Goal: Use online tool/utility: Utilize a website feature to perform a specific function

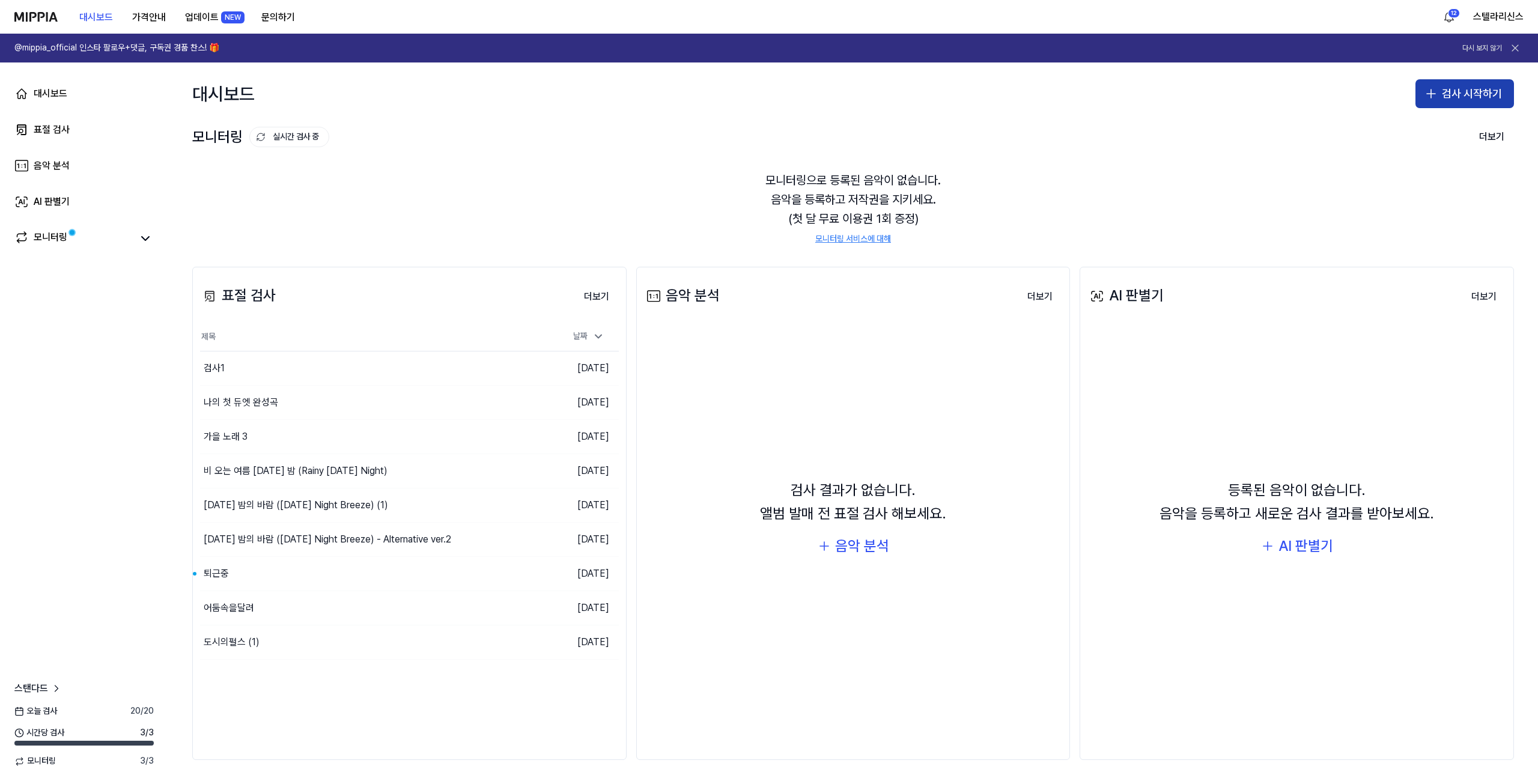
click at [1450, 88] on button "검사 시작하기" at bounding box center [1464, 94] width 99 height 29
click at [1411, 127] on div "표절 검사" at bounding box center [1416, 127] width 31 height 12
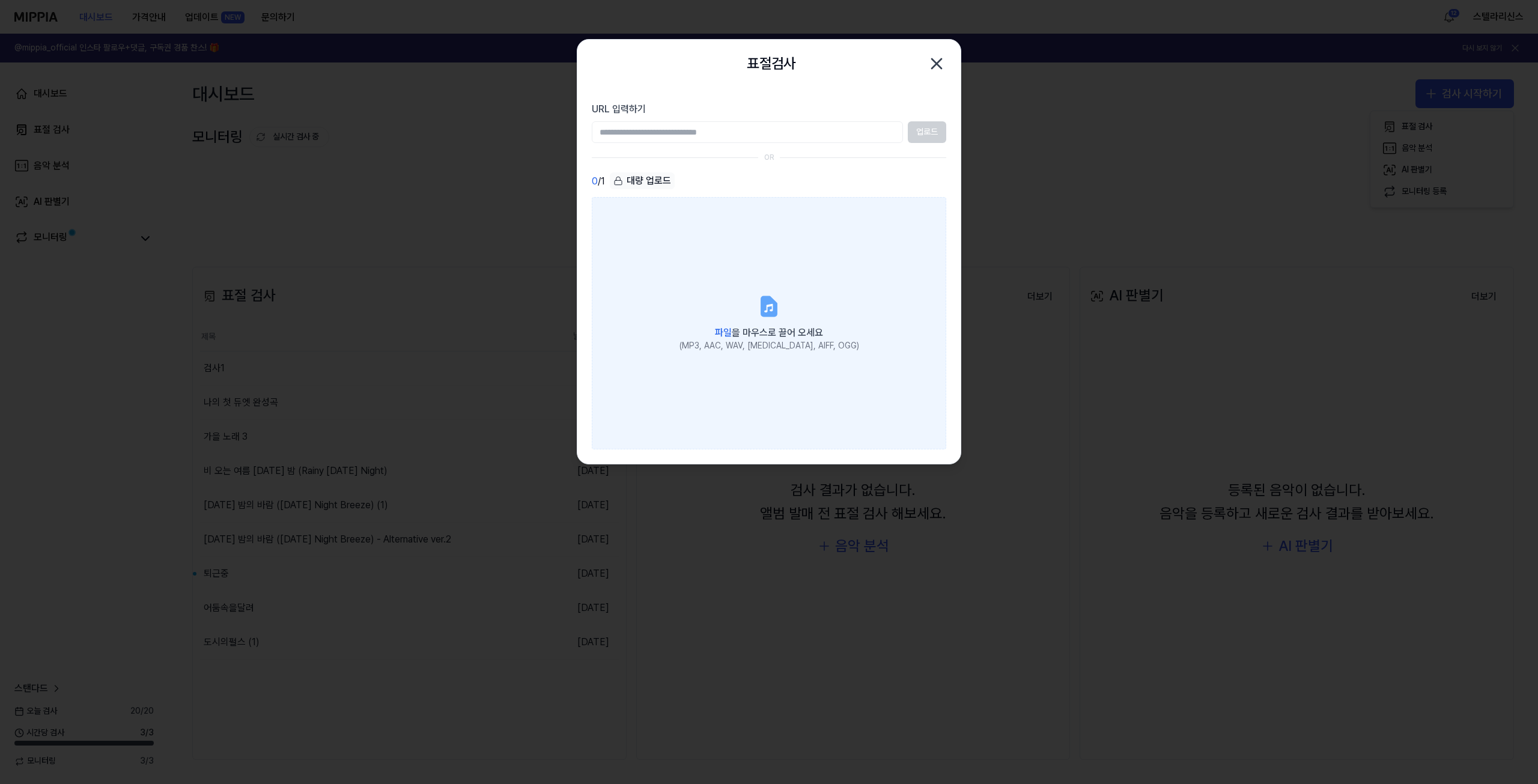
click at [742, 276] on label "파일 을 마우스로 끌어 오세요 (MP3, AAC, WAV, [MEDICAL_DATA], AIFF, OGG)" at bounding box center [769, 323] width 355 height 252
click at [0, 0] on input "파일 을 마우스로 끌어 오세요 (MP3, AAC, WAV, [MEDICAL_DATA], AIFF, OGG)" at bounding box center [0, 0] width 0 height 0
click at [802, 342] on div "(MP3, AAC, WAV, [MEDICAL_DATA], AIFF, OGG)" at bounding box center [769, 346] width 179 height 12
click at [0, 0] on input "파일 을 마우스로 끌어 오세요 (MP3, AAC, WAV, [MEDICAL_DATA], AIFF, OGG)" at bounding box center [0, 0] width 0 height 0
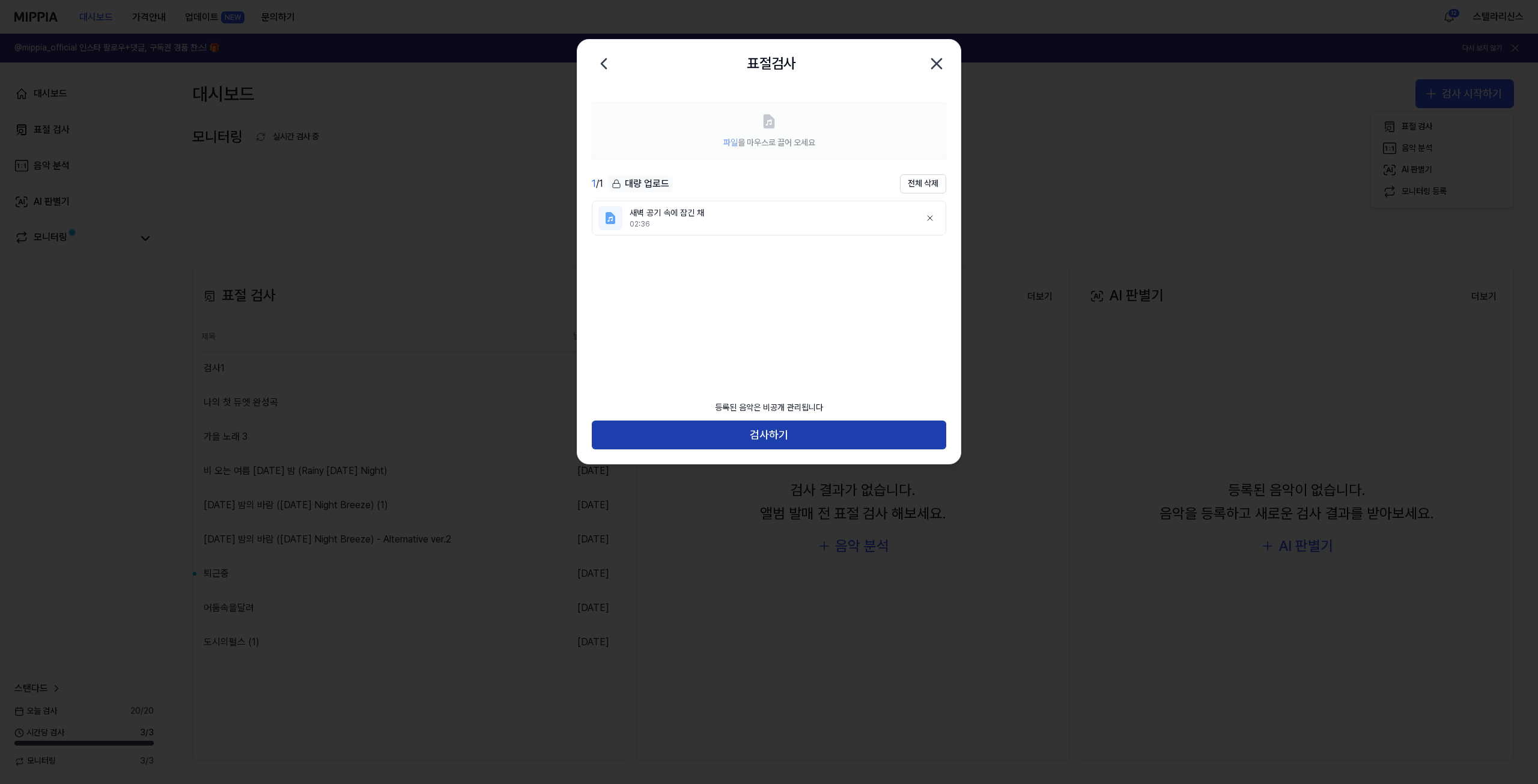
click at [825, 428] on button "검사하기" at bounding box center [769, 434] width 355 height 29
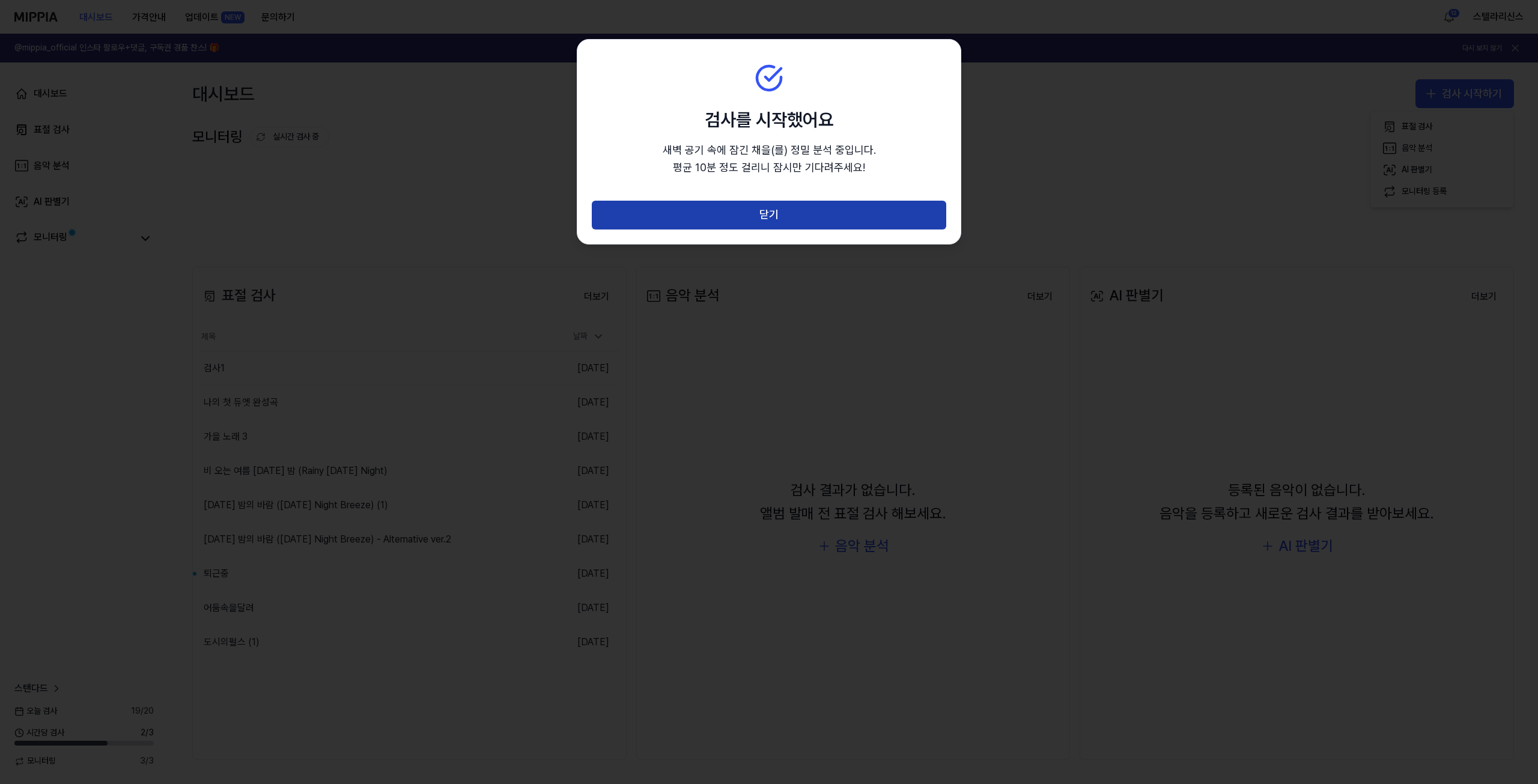
click at [799, 212] on button "닫기" at bounding box center [769, 214] width 355 height 29
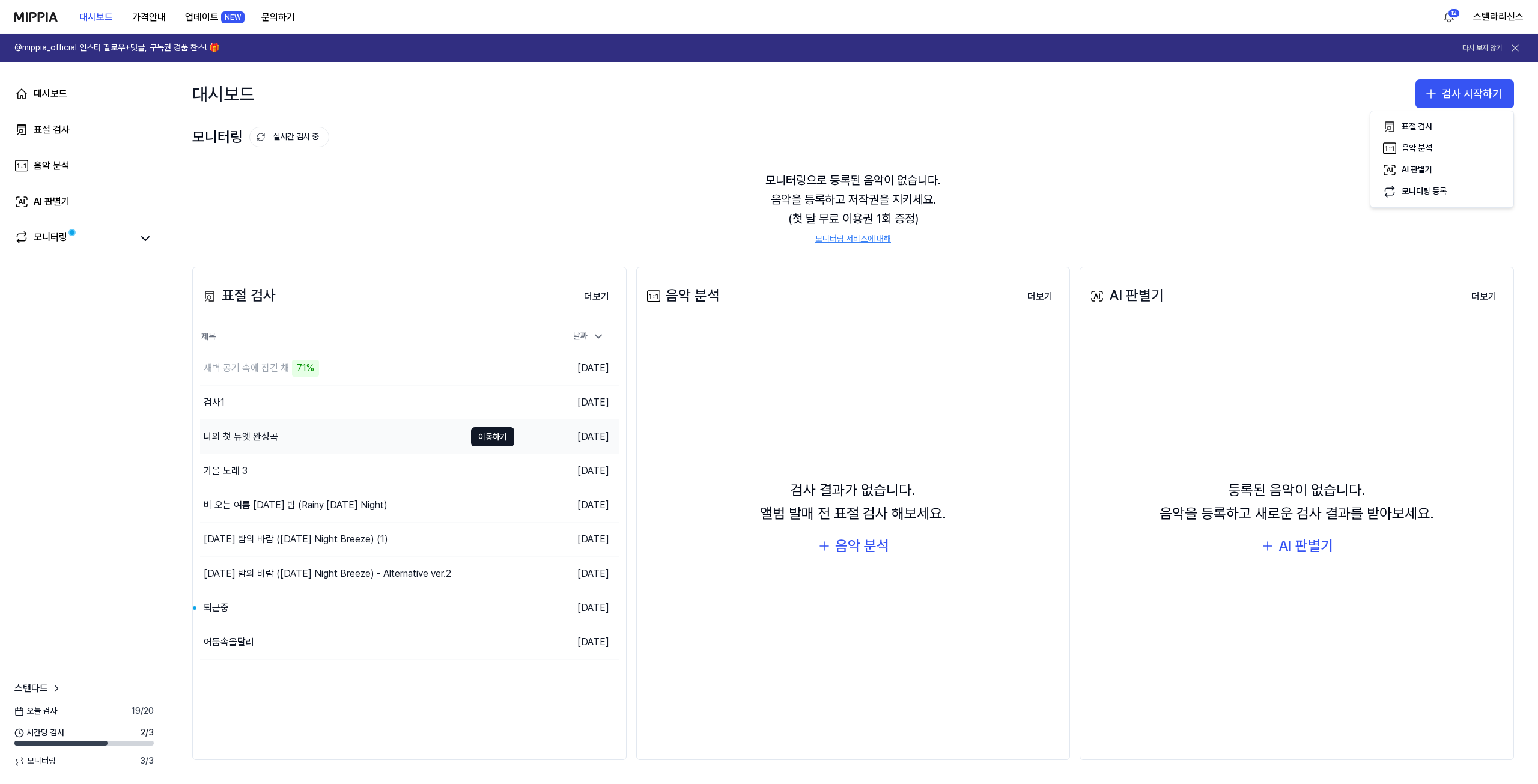
click at [355, 438] on div "나의 첫 듀엣 완성곡" at bounding box center [333, 437] width 265 height 33
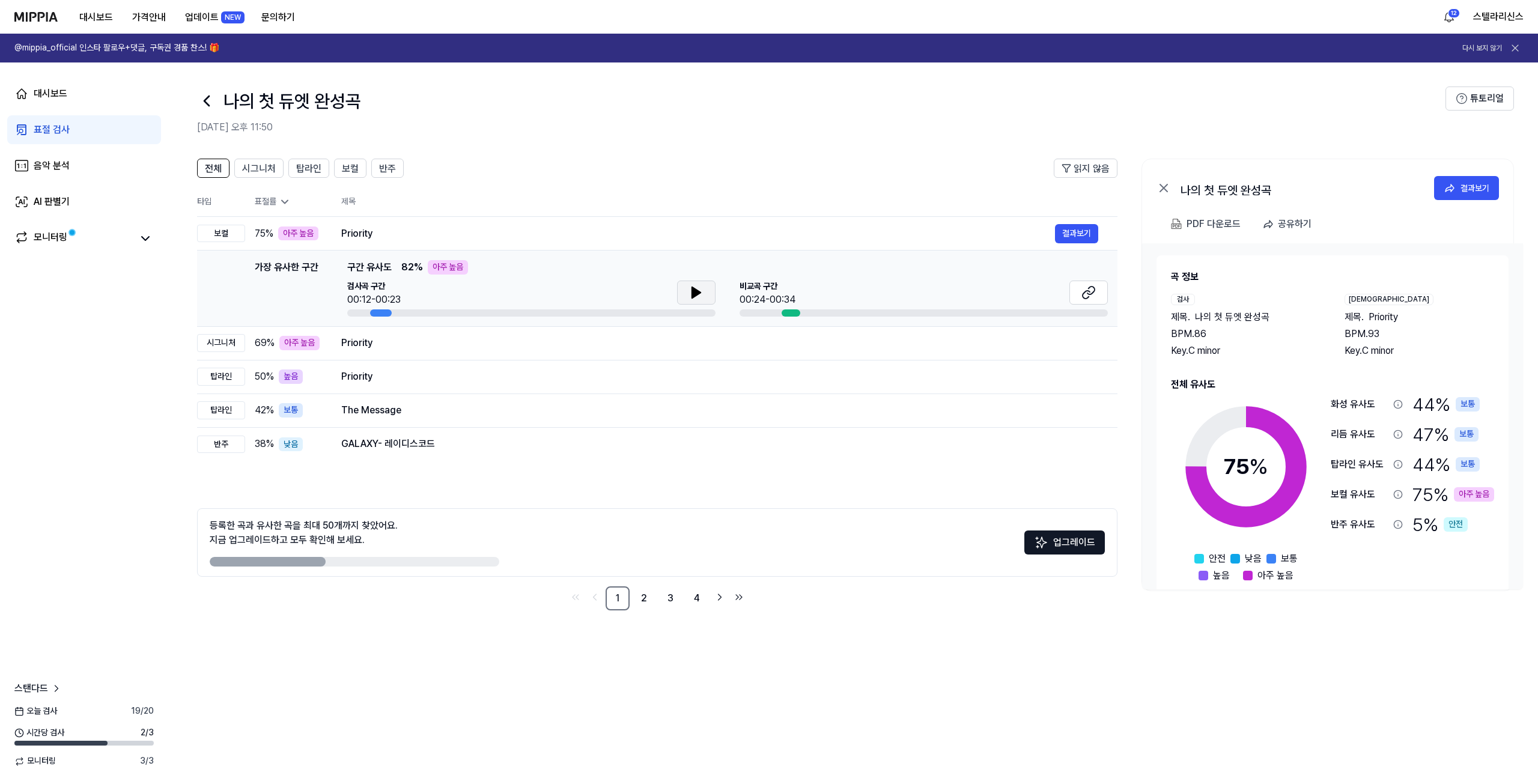
click at [693, 297] on icon at bounding box center [697, 292] width 9 height 10
click at [1092, 291] on icon at bounding box center [1088, 292] width 14 height 14
click at [567, 349] on div "Priority" at bounding box center [698, 343] width 713 height 14
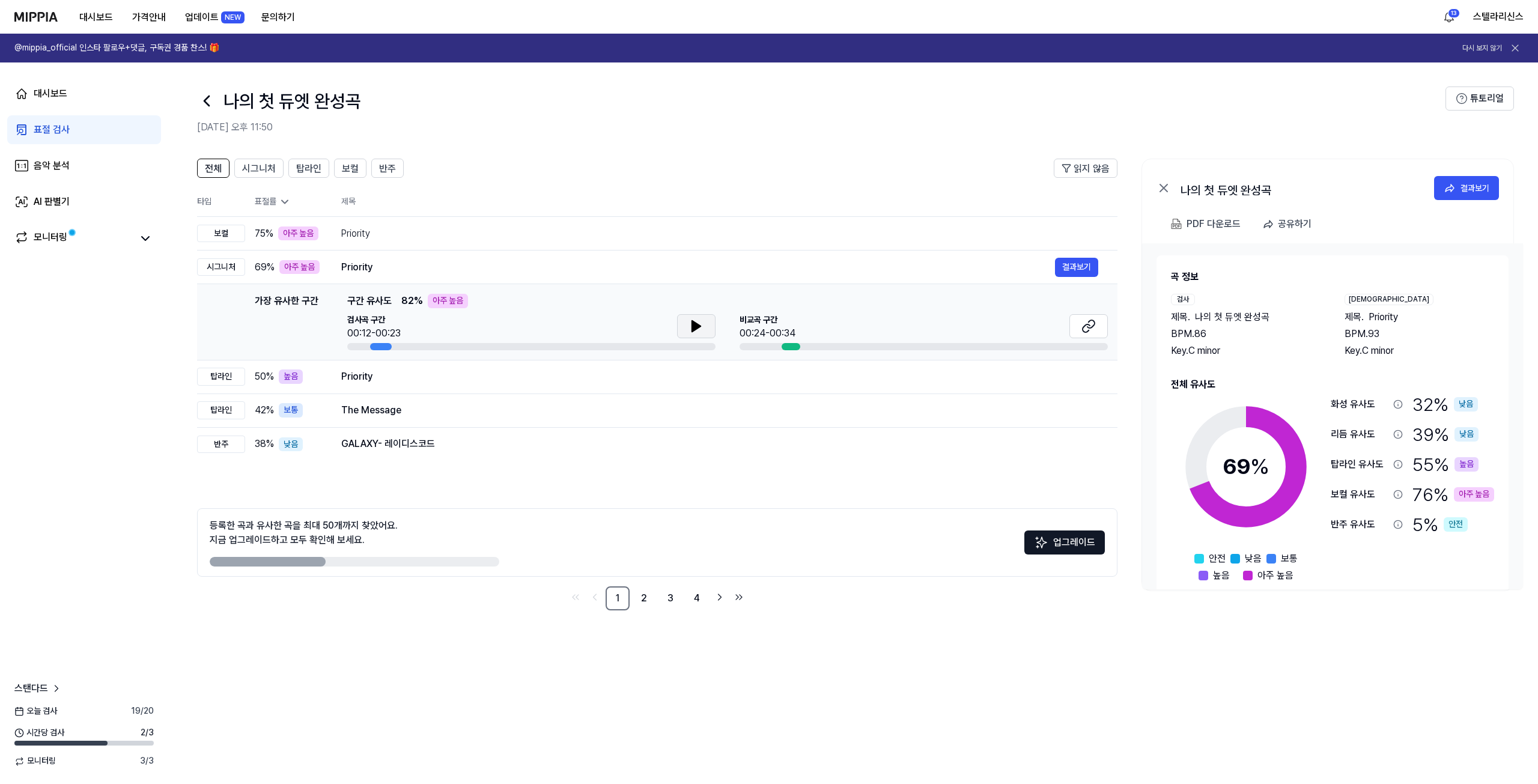
click at [692, 330] on icon at bounding box center [697, 326] width 9 height 10
click at [1096, 330] on button at bounding box center [1089, 326] width 39 height 24
click at [1206, 734] on div "전체 시그니처 탑라인 보컬 반주 읽지 않음 전체 시그니처 탑라인 보컬 반주 타입 표절률 제목 표절률 읽지 않음 보컬 75 % 아주 높음 Pri…" at bounding box center [853, 465] width 1370 height 637
click at [444, 242] on div "Priority 결과보기" at bounding box center [720, 234] width 757 height 19
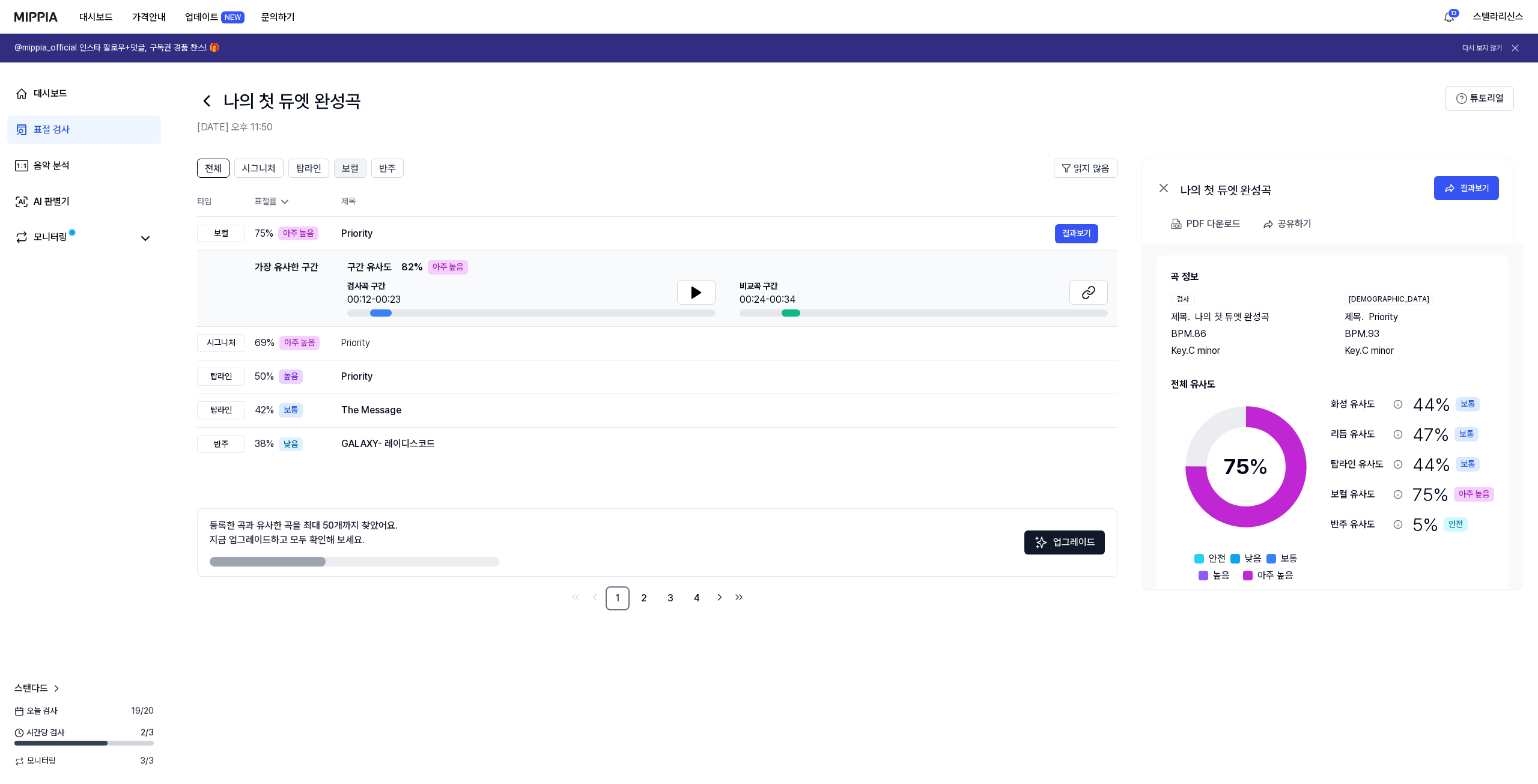
click at [348, 172] on span "보컬" at bounding box center [350, 169] width 17 height 14
click at [319, 173] on span "탑라인" at bounding box center [308, 169] width 25 height 14
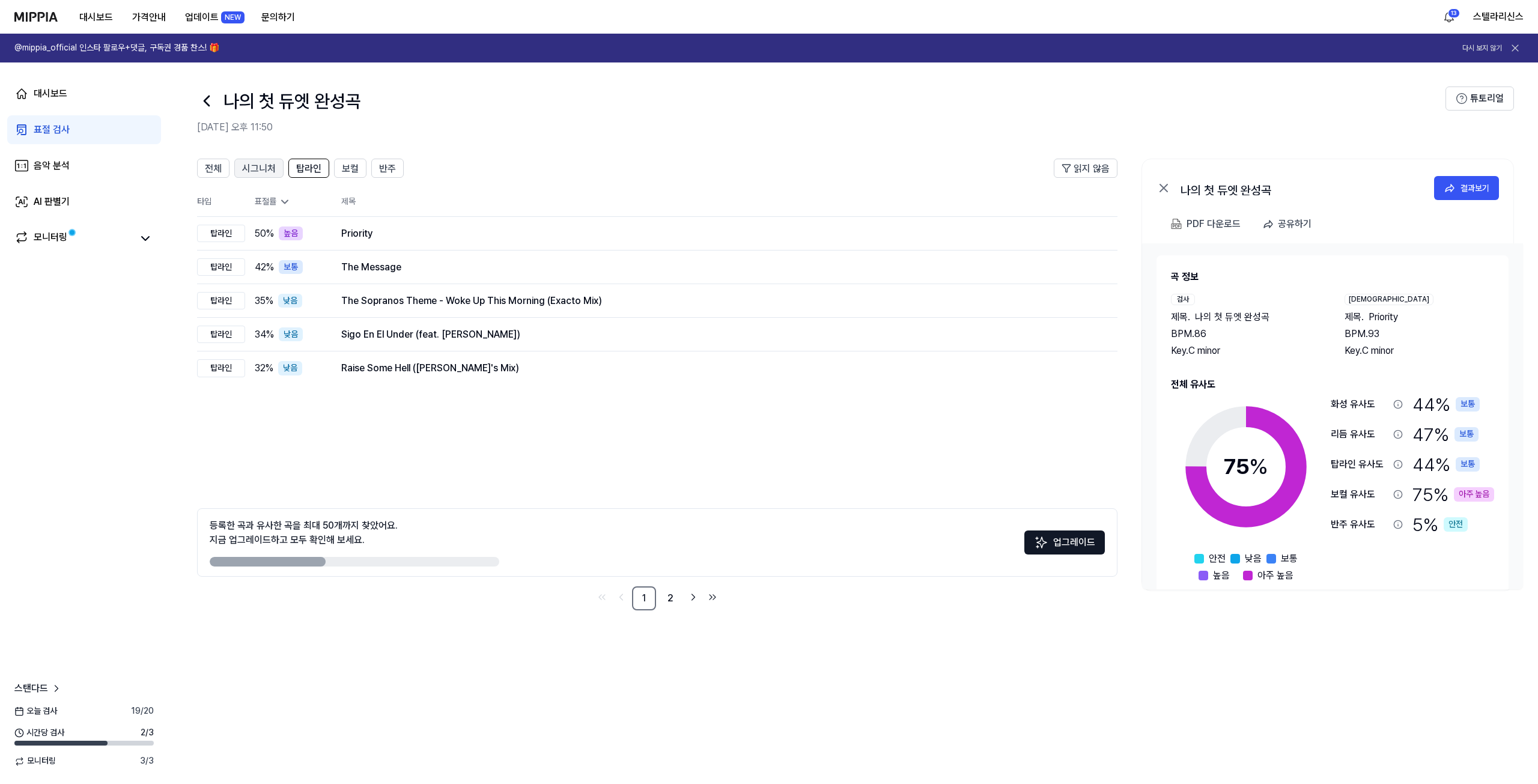
click at [275, 171] on span "시그니처" at bounding box center [259, 169] width 33 height 14
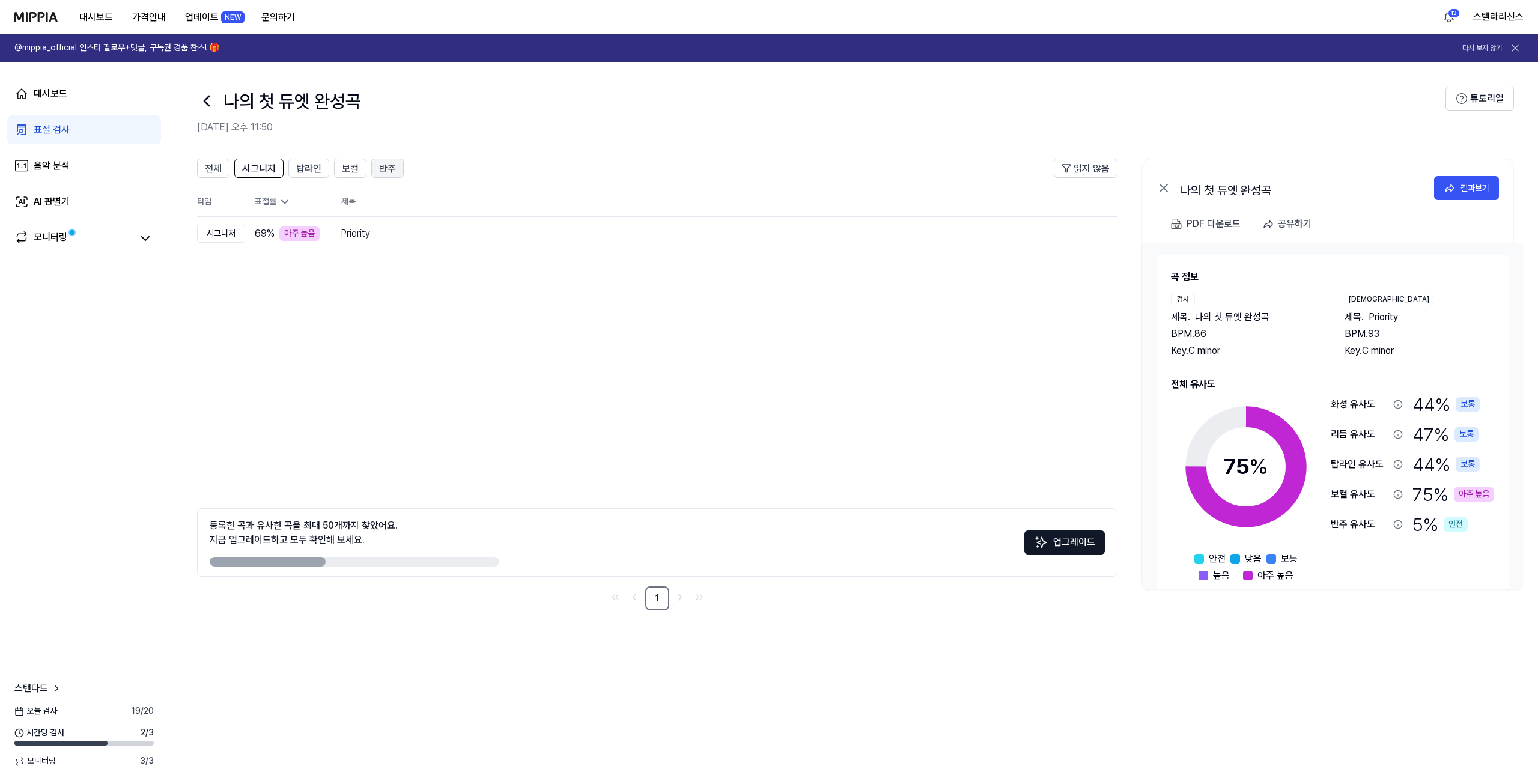
click at [386, 165] on span "반주" at bounding box center [387, 169] width 17 height 14
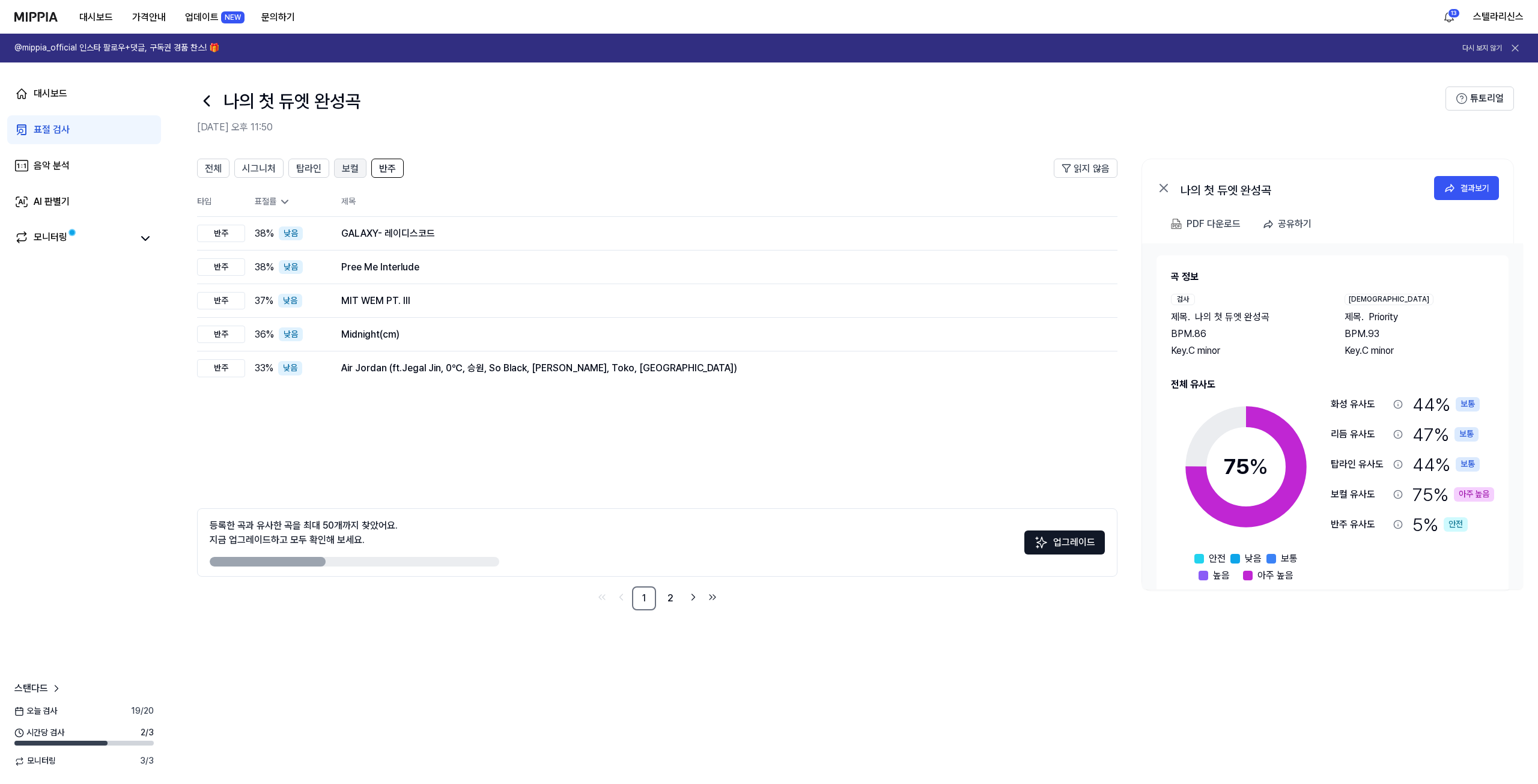
click at [336, 175] on button "보컬" at bounding box center [350, 168] width 32 height 19
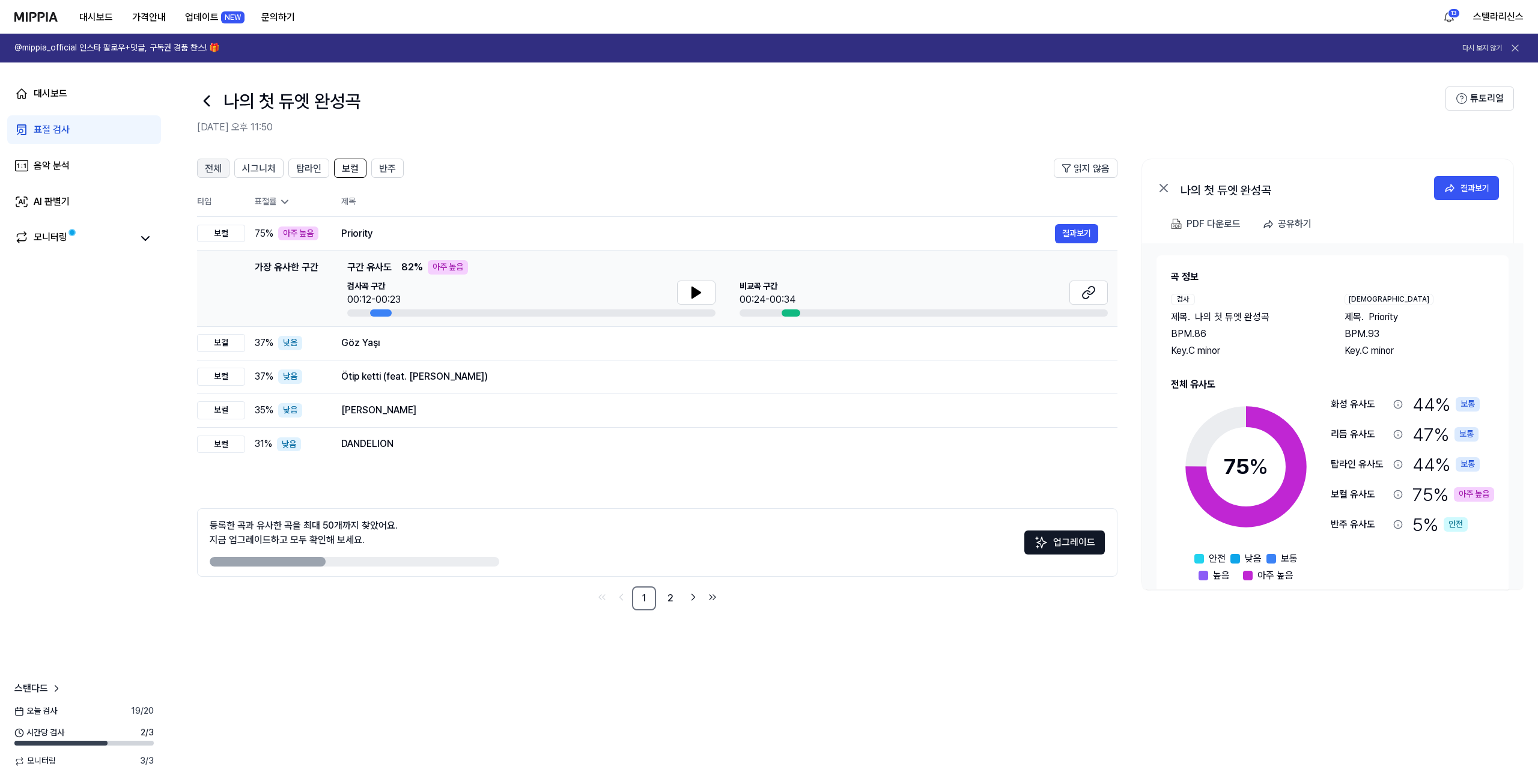
click at [228, 175] on button "전체" at bounding box center [213, 168] width 32 height 19
click at [247, 171] on span "시그니처" at bounding box center [259, 169] width 33 height 14
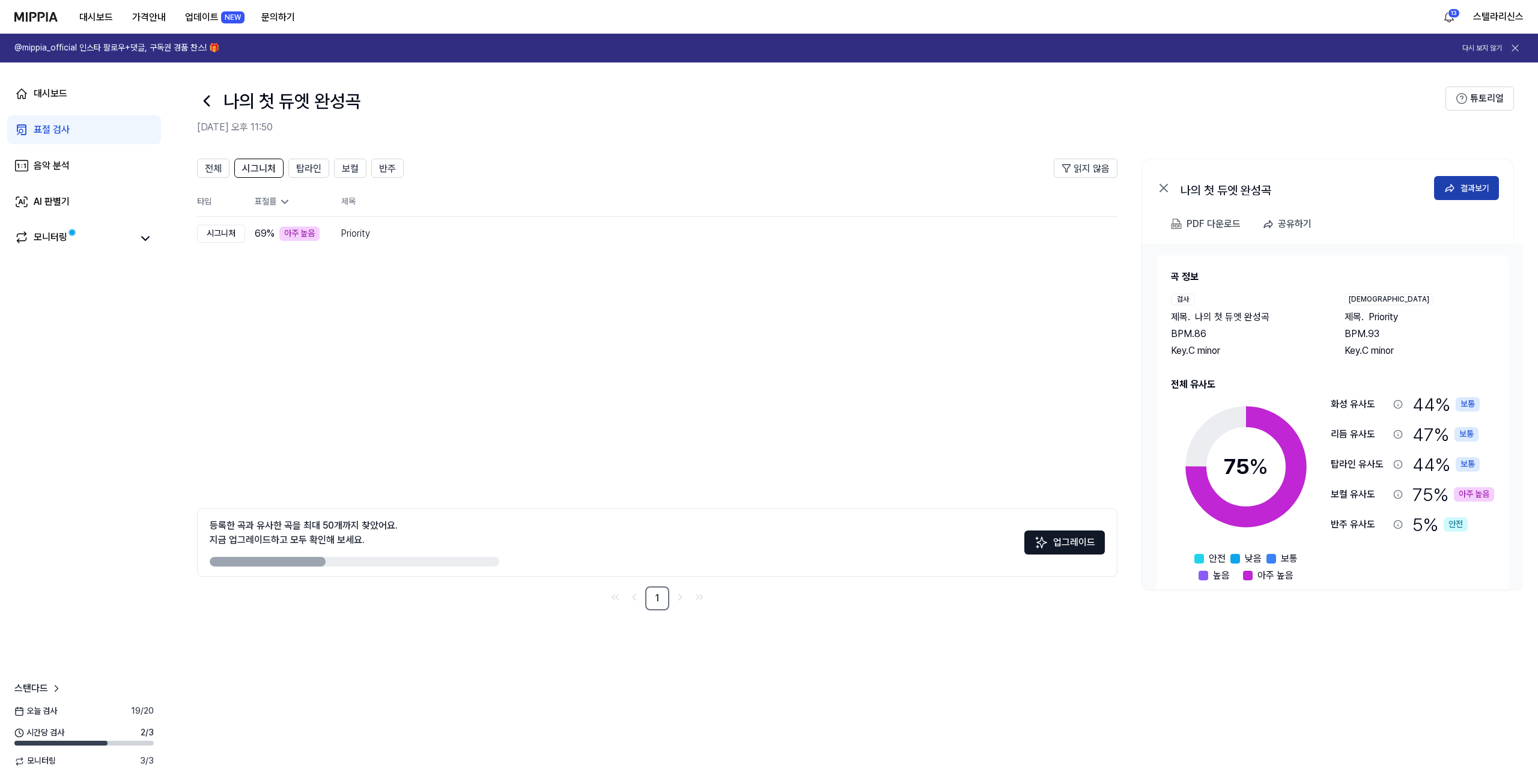
click at [1459, 186] on button "결과보기" at bounding box center [1466, 187] width 65 height 24
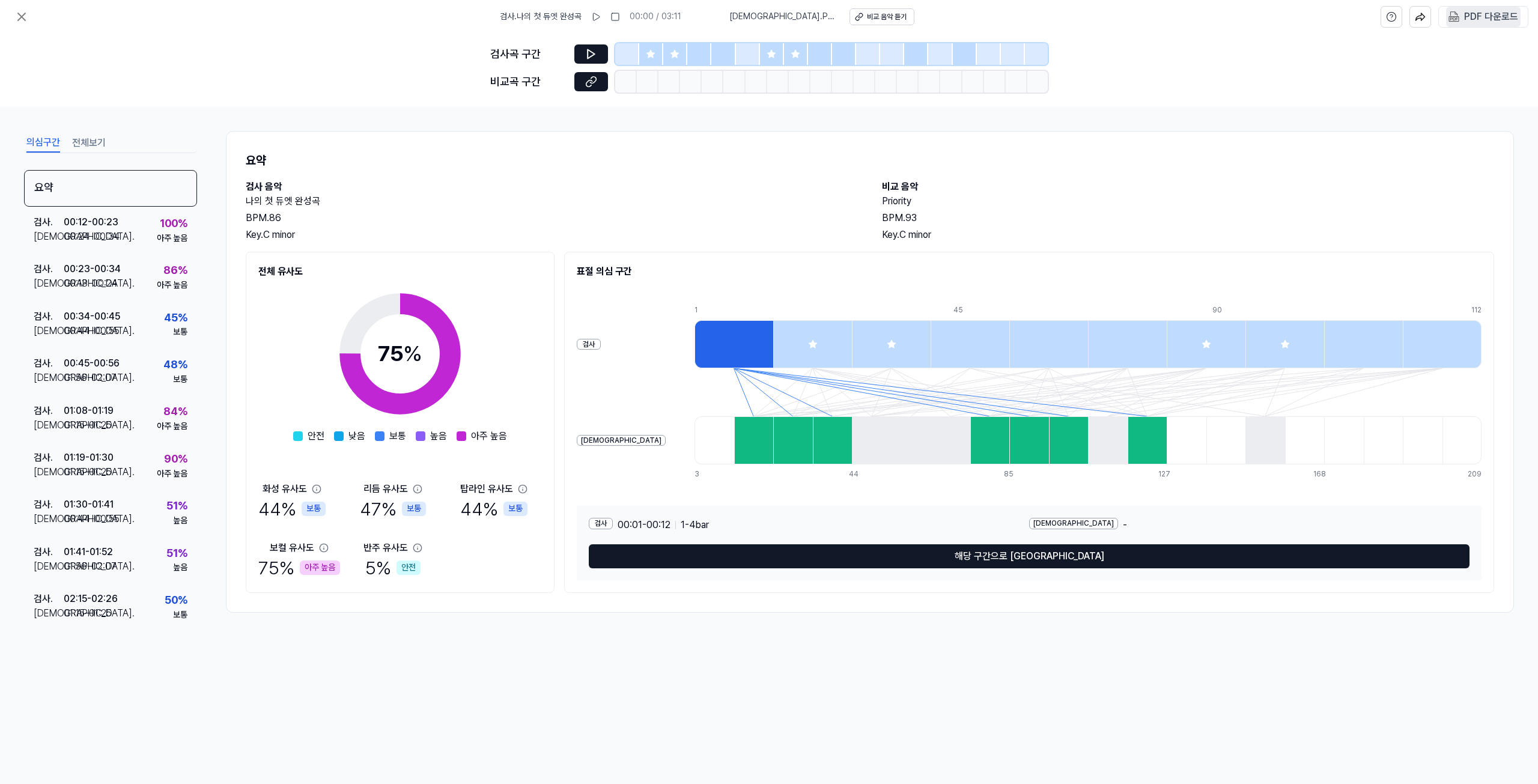
click at [1481, 13] on div "PDF 다운로드" at bounding box center [1492, 17] width 54 height 16
click at [1482, 22] on div "PDF 다운로드" at bounding box center [1492, 17] width 54 height 16
click at [1498, 17] on div "PDF 다운로드" at bounding box center [1492, 17] width 54 height 16
drag, startPoint x: 1498, startPoint y: 17, endPoint x: 1223, endPoint y: 73, distance: 280.6
click at [1223, 73] on div "검사곡 구간 비교곡 구간" at bounding box center [769, 70] width 1538 height 74
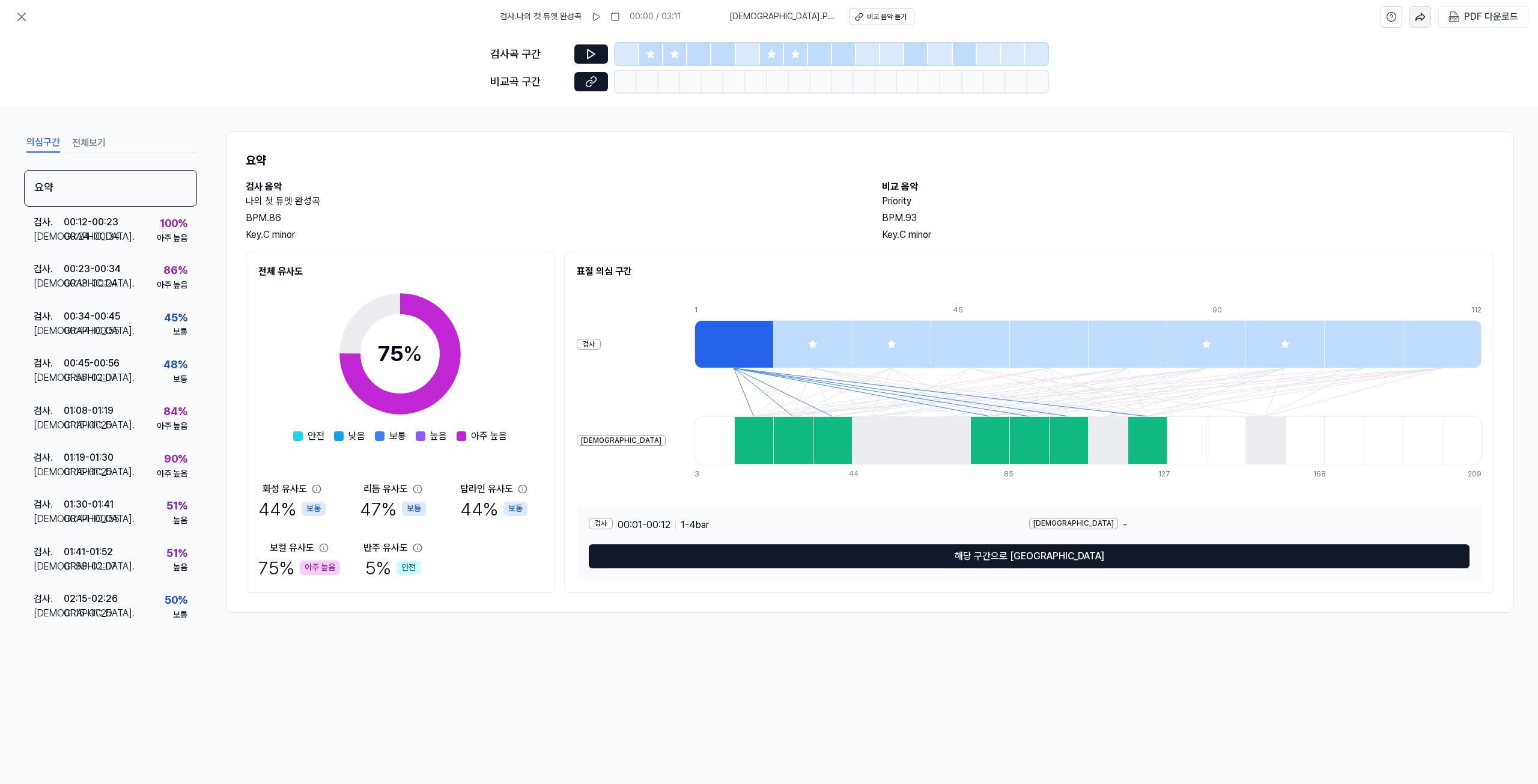
click at [1421, 22] on button "button" at bounding box center [1420, 17] width 22 height 22
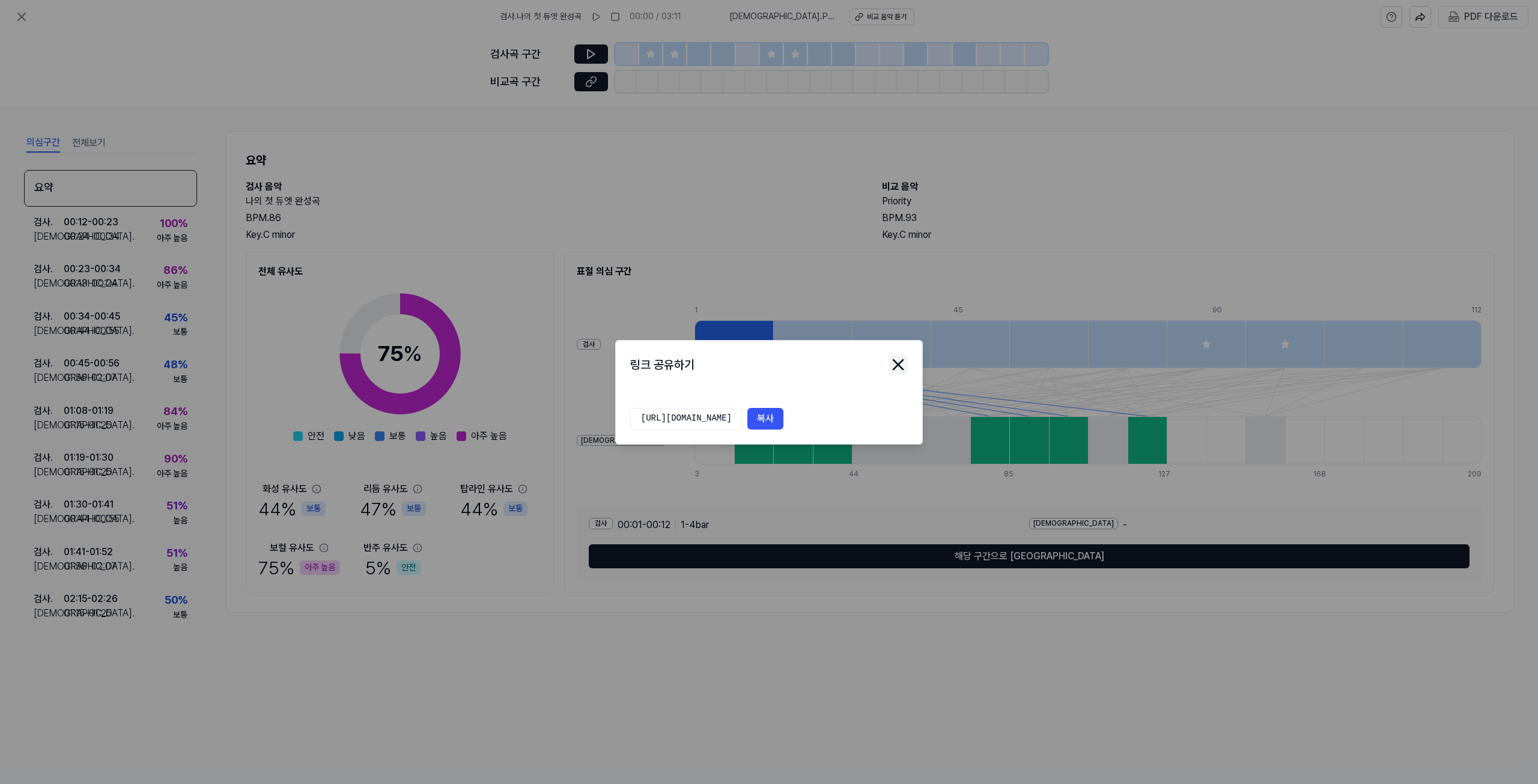
click at [899, 364] on icon "close modal" at bounding box center [898, 364] width 10 height 10
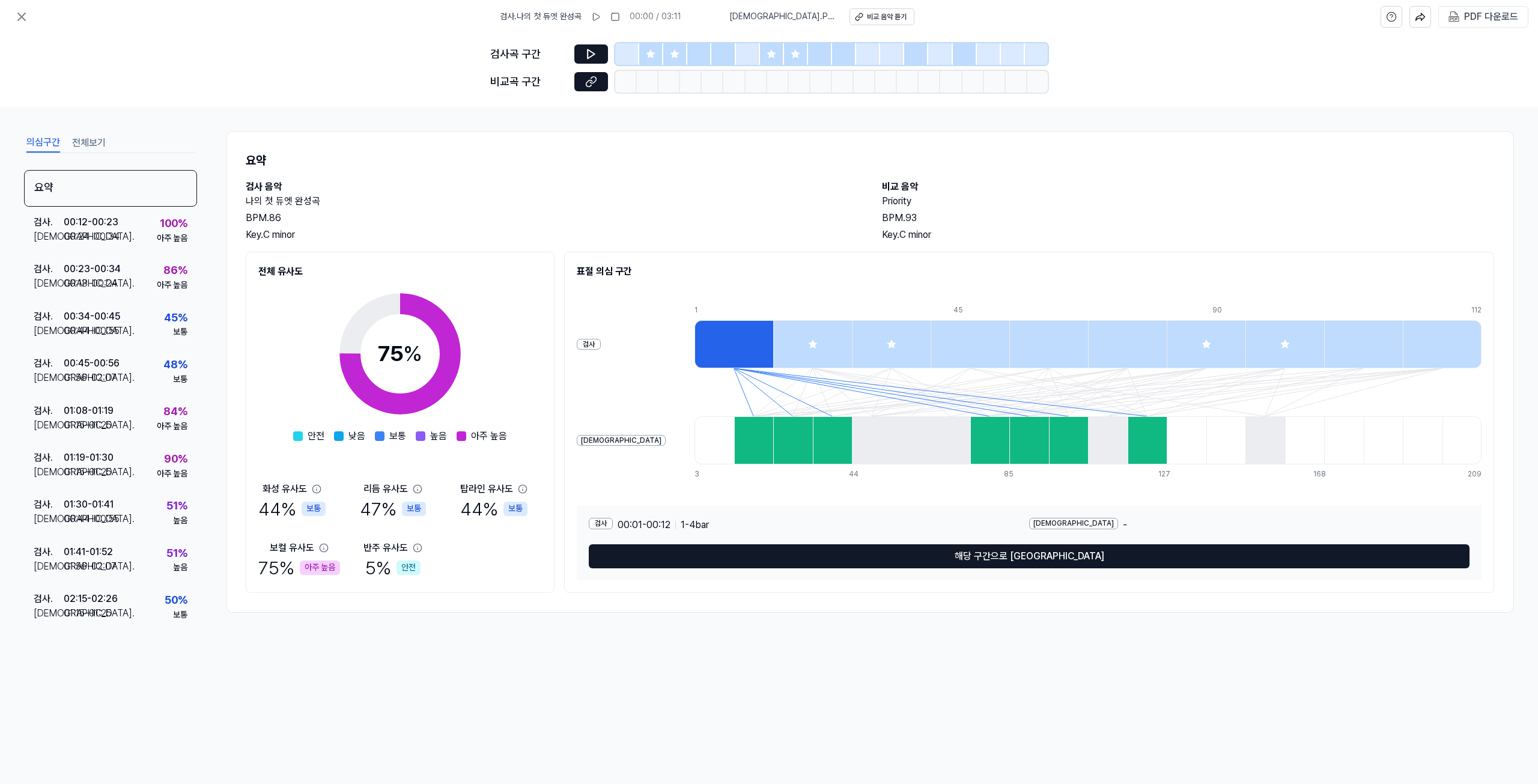
click at [1045, 705] on div "검사 . 나의 첫 듀엣 완성곡 00:00 / 03:11 비교 . Priority 비교 음악 듣기 PDF 다운로드 검사곡 구간 [GEOGRAPH…" at bounding box center [769, 392] width 1538 height 784
click at [30, 22] on button at bounding box center [21, 16] width 24 height 24
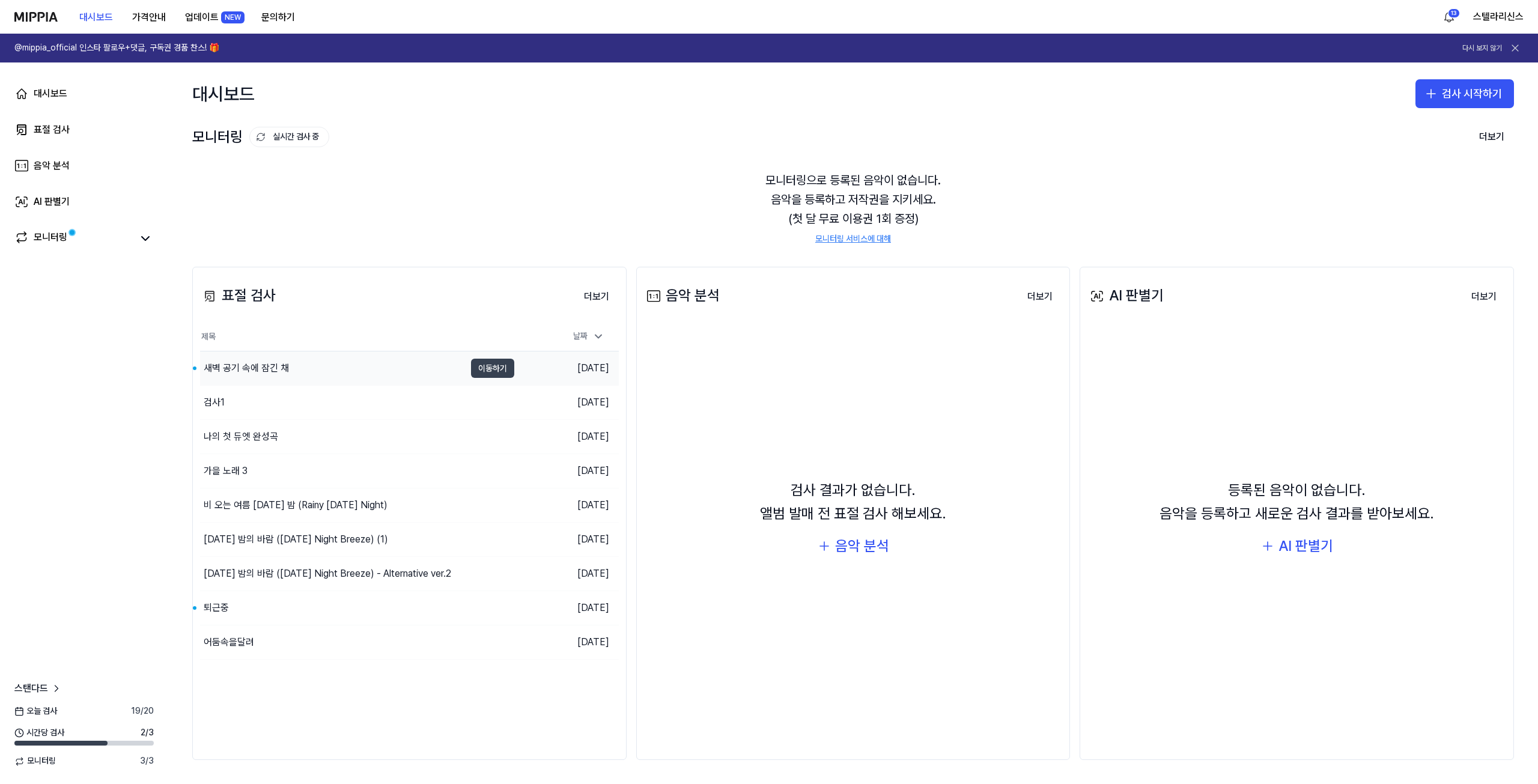
click at [494, 368] on button "이동하기" at bounding box center [492, 368] width 43 height 19
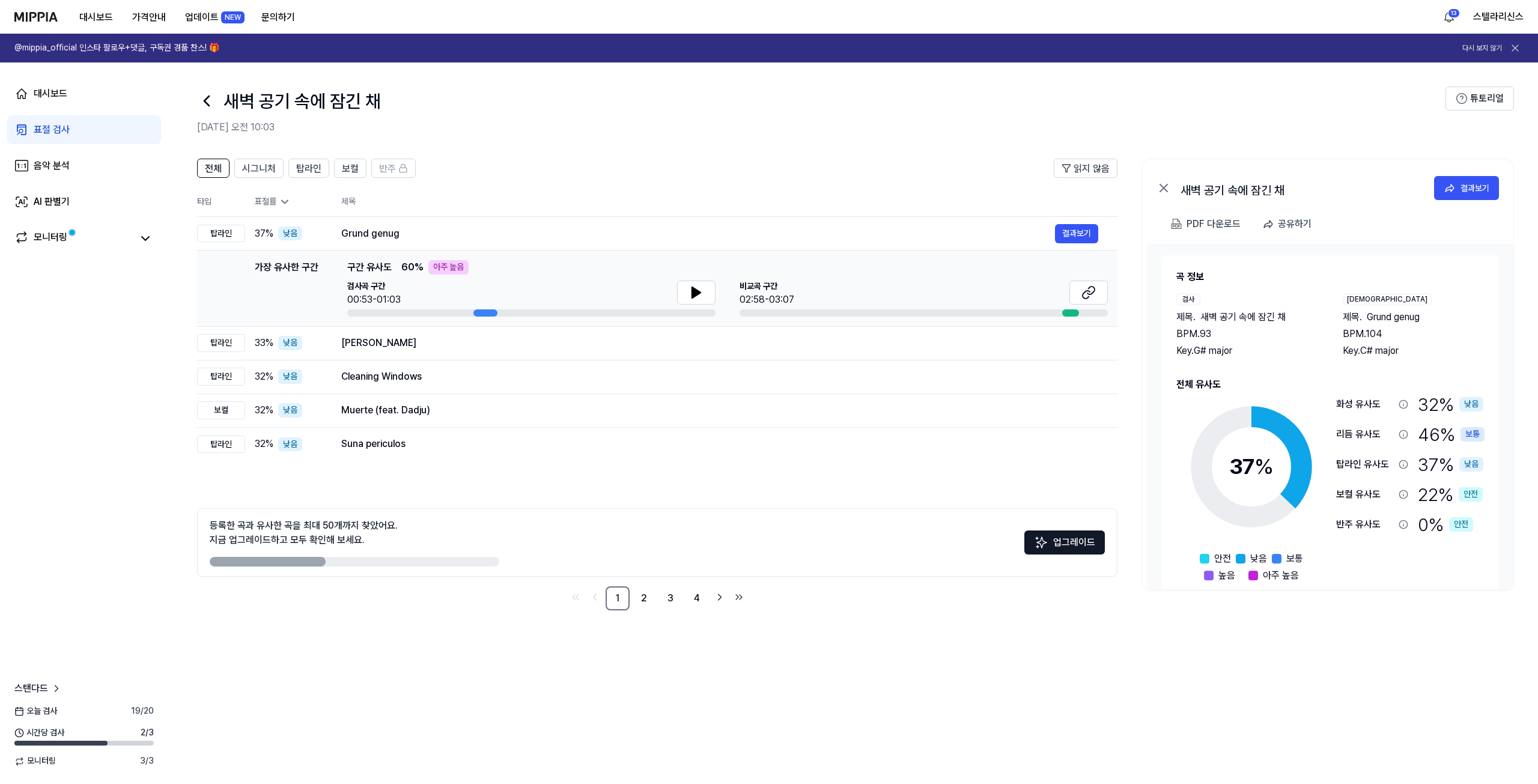
click at [1382, 664] on div "전체 시그니처 탑라인 보컬 반주 읽지 않음 전체 시그니처 탑라인 보컬 반주 타입 표절률 제목 표절률 읽지 않음 탑라인 37 % 낮음 Grund…" at bounding box center [853, 465] width 1370 height 637
click at [697, 296] on icon at bounding box center [696, 292] width 14 height 14
